Goal: Task Accomplishment & Management: Complete application form

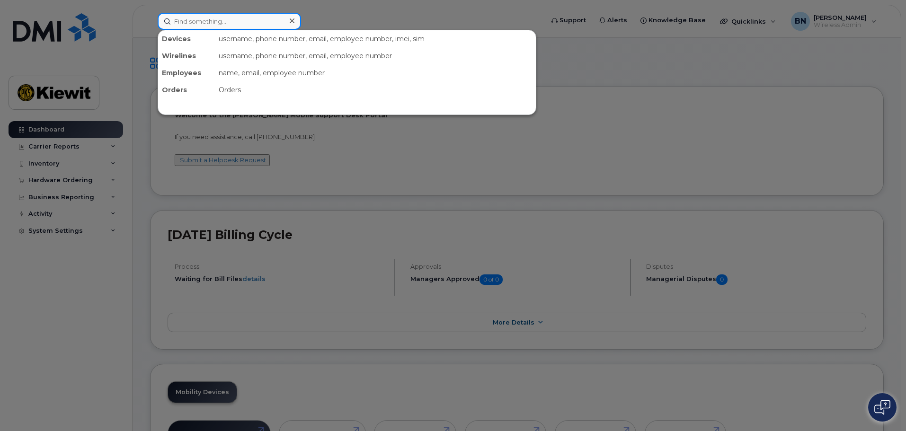
click at [240, 20] on input at bounding box center [229, 21] width 143 height 17
click at [745, 167] on div at bounding box center [453, 215] width 906 height 431
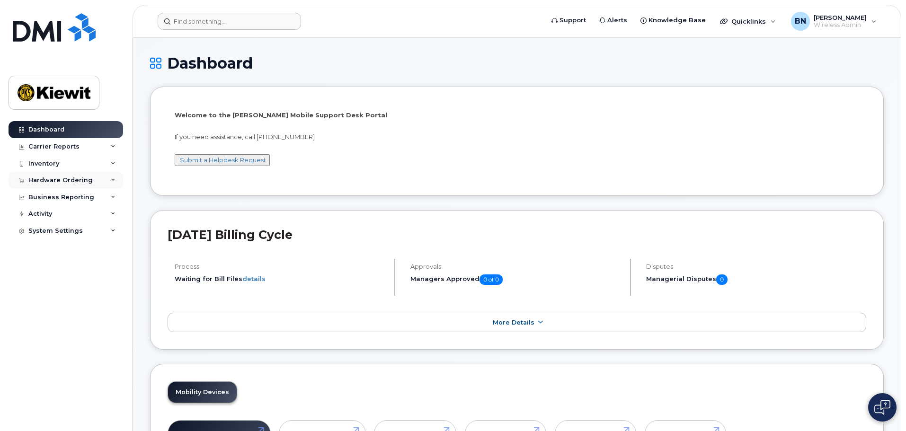
click at [108, 177] on div "Hardware Ordering" at bounding box center [66, 180] width 115 height 17
click at [105, 215] on link "Orders" at bounding box center [74, 216] width 98 height 18
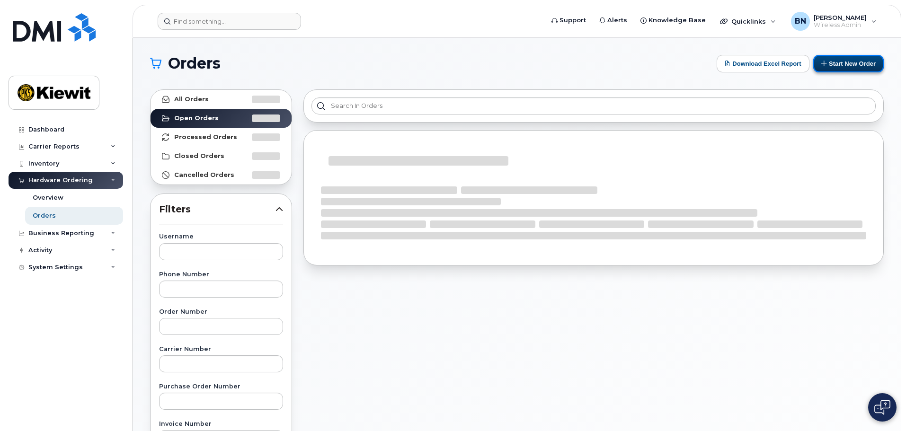
click at [857, 64] on button "Start New Order" at bounding box center [848, 64] width 71 height 18
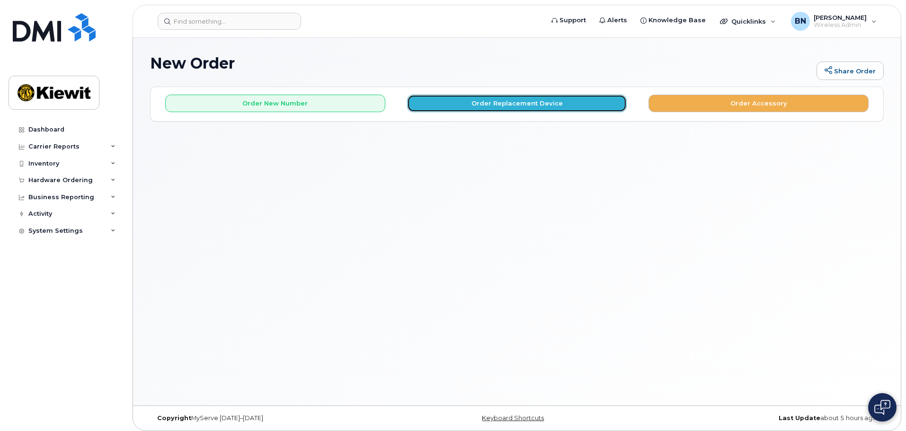
click at [555, 106] on button "Order Replacement Device" at bounding box center [517, 104] width 220 height 18
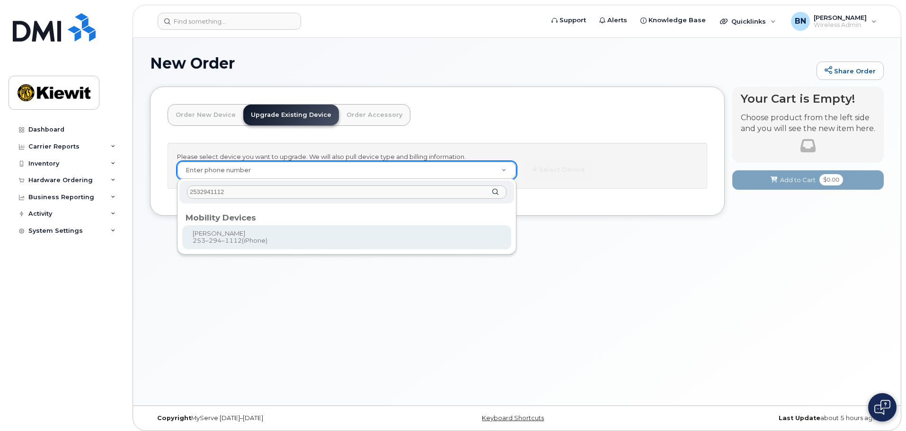
type input "2532941112"
type input "1165750"
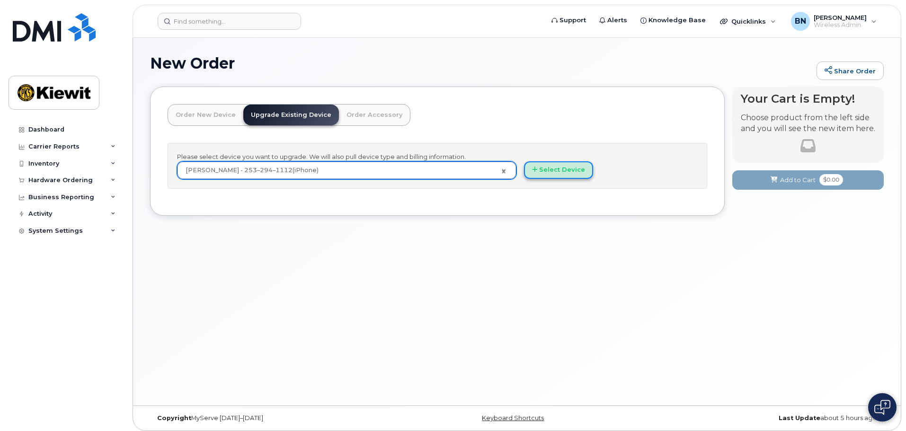
click at [534, 172] on icon "button" at bounding box center [534, 170] width 5 height 6
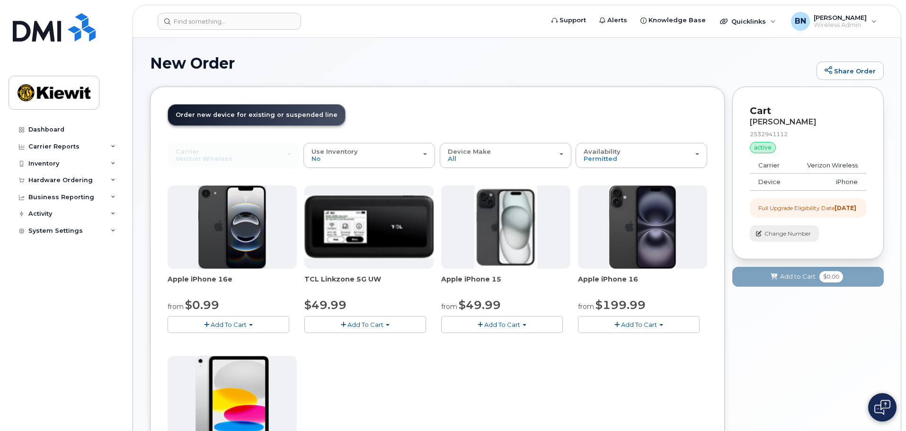
click at [771, 238] on span "Change Number" at bounding box center [788, 234] width 46 height 9
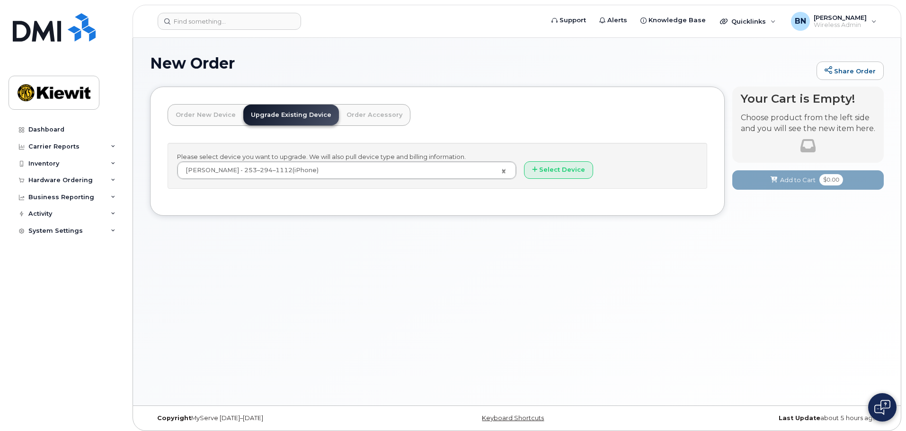
click at [482, 154] on div "Please select device you want to upgrade. We will also pull device type and bil…" at bounding box center [438, 166] width 540 height 46
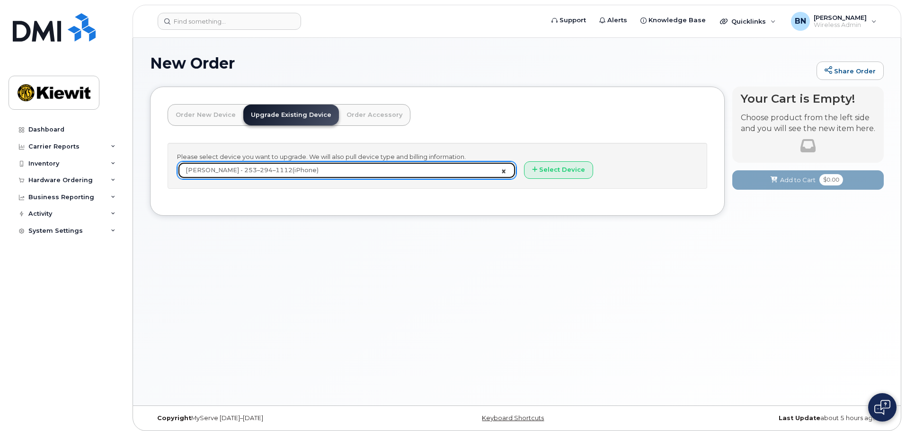
click at [503, 171] on link "BENJAMIN NICHOLS - 253–294–1112 (iPhone)" at bounding box center [347, 170] width 338 height 17
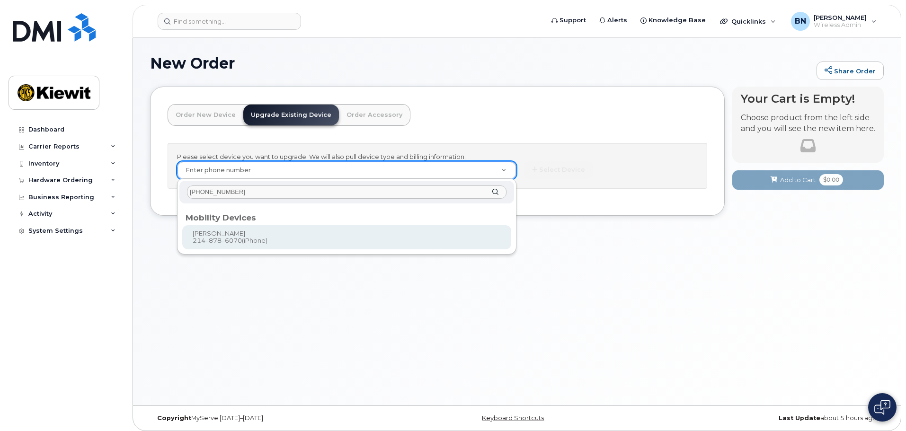
type input "(214) 878-6070"
type input "1165578"
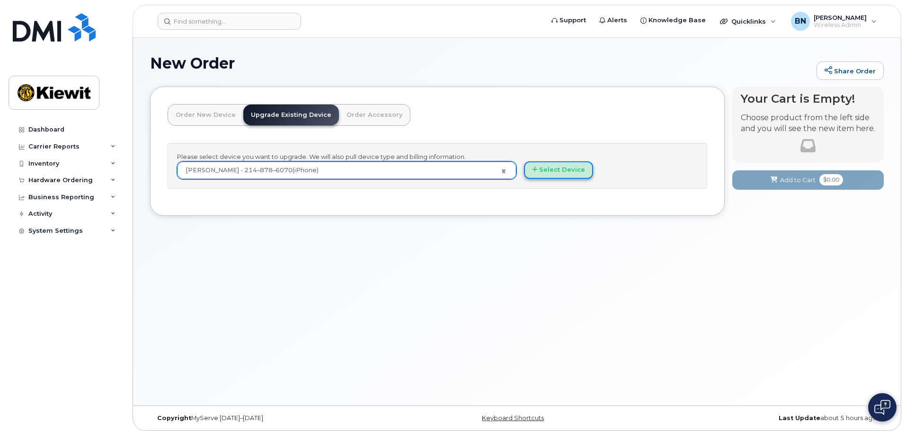
click at [575, 174] on button "Select Device" at bounding box center [558, 170] width 69 height 18
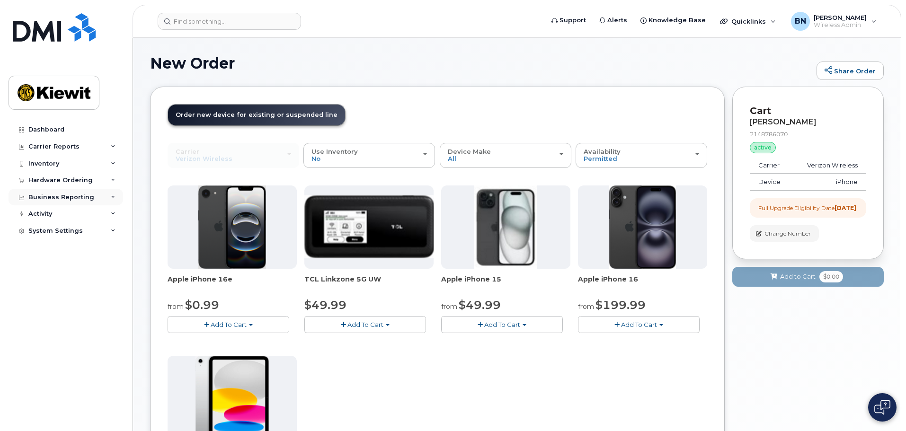
click at [79, 203] on div "Business Reporting" at bounding box center [66, 197] width 115 height 17
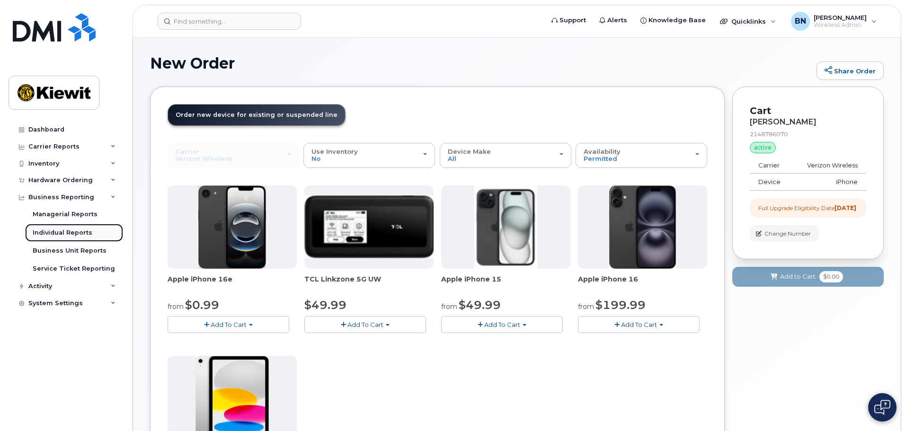
click at [86, 232] on div "Individual Reports" at bounding box center [63, 233] width 60 height 9
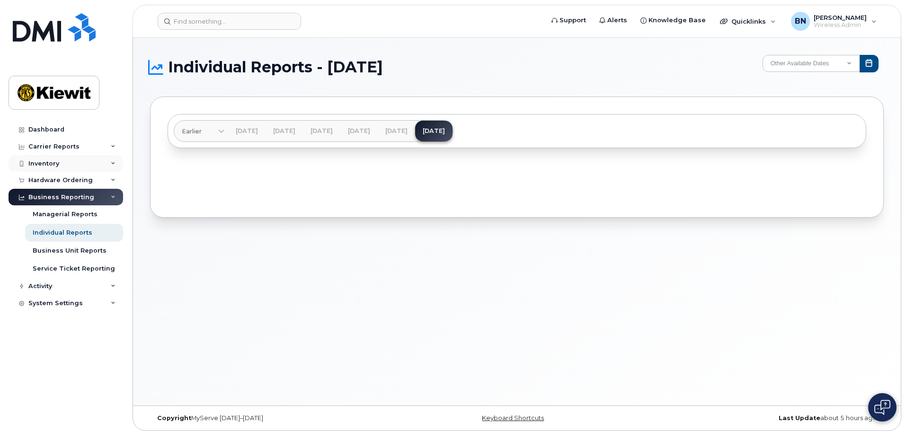
click at [80, 161] on div "Inventory" at bounding box center [66, 163] width 115 height 17
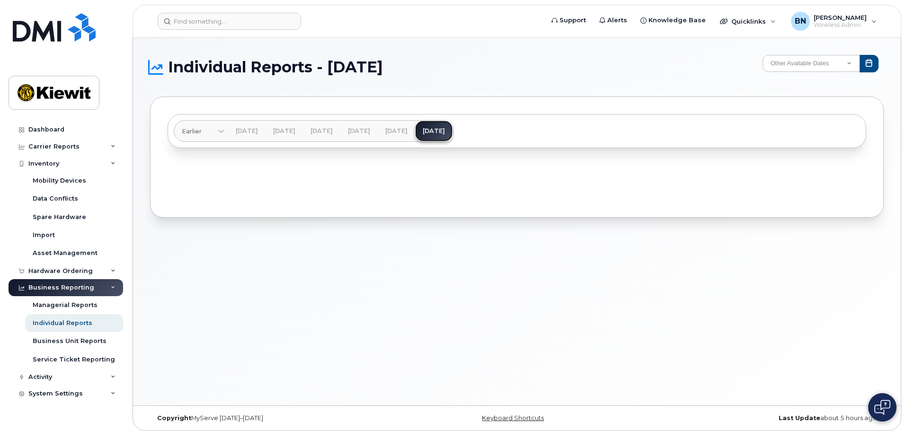
click at [453, 129] on link "[DATE]" at bounding box center [433, 131] width 37 height 21
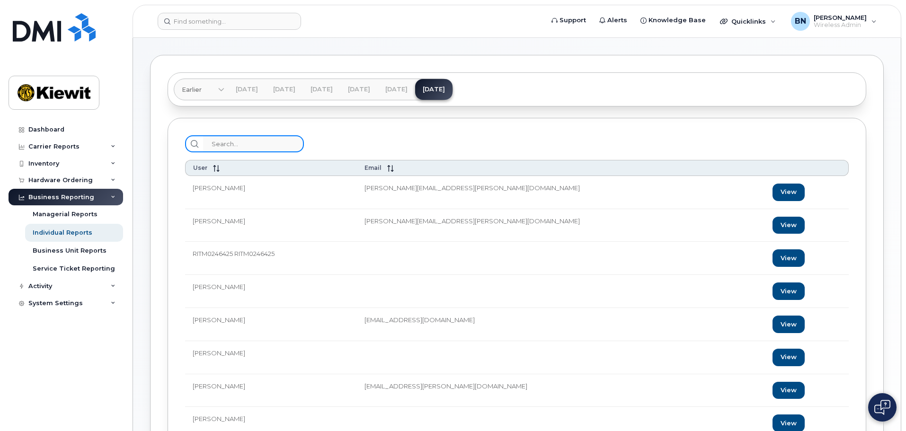
click at [267, 147] on input "search" at bounding box center [253, 143] width 101 height 17
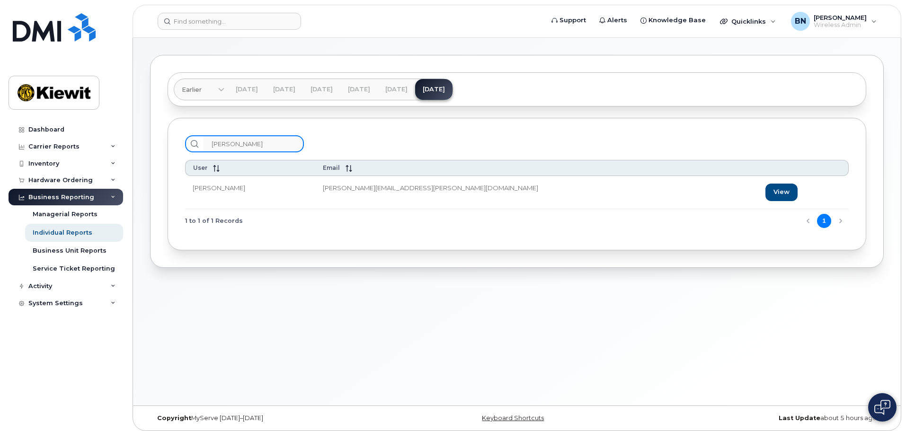
type input "nichol"
click at [415, 81] on link "[DATE]" at bounding box center [396, 89] width 37 height 21
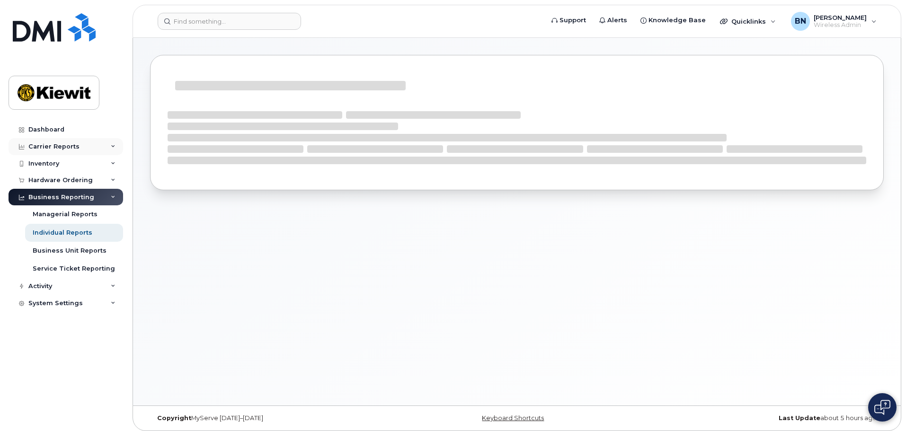
click at [114, 147] on icon at bounding box center [113, 146] width 5 height 5
